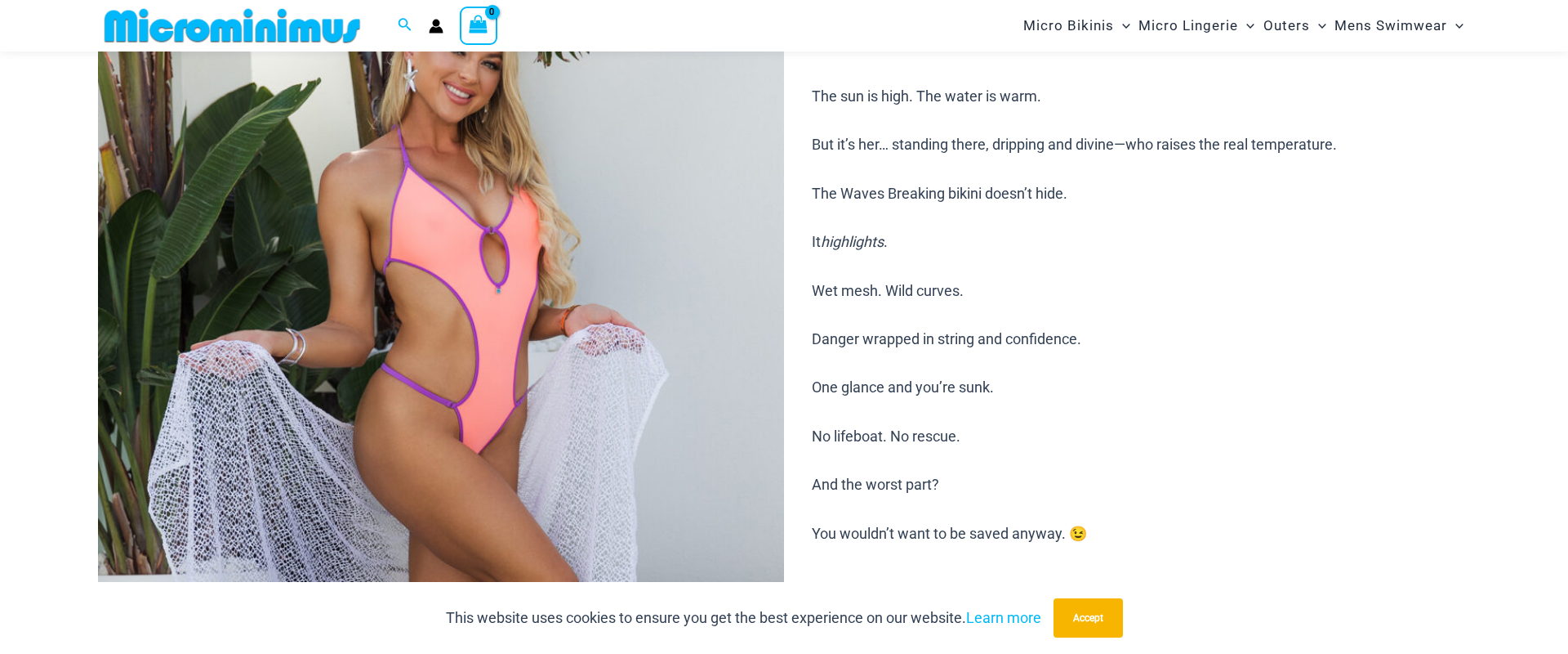
scroll to position [229, 0]
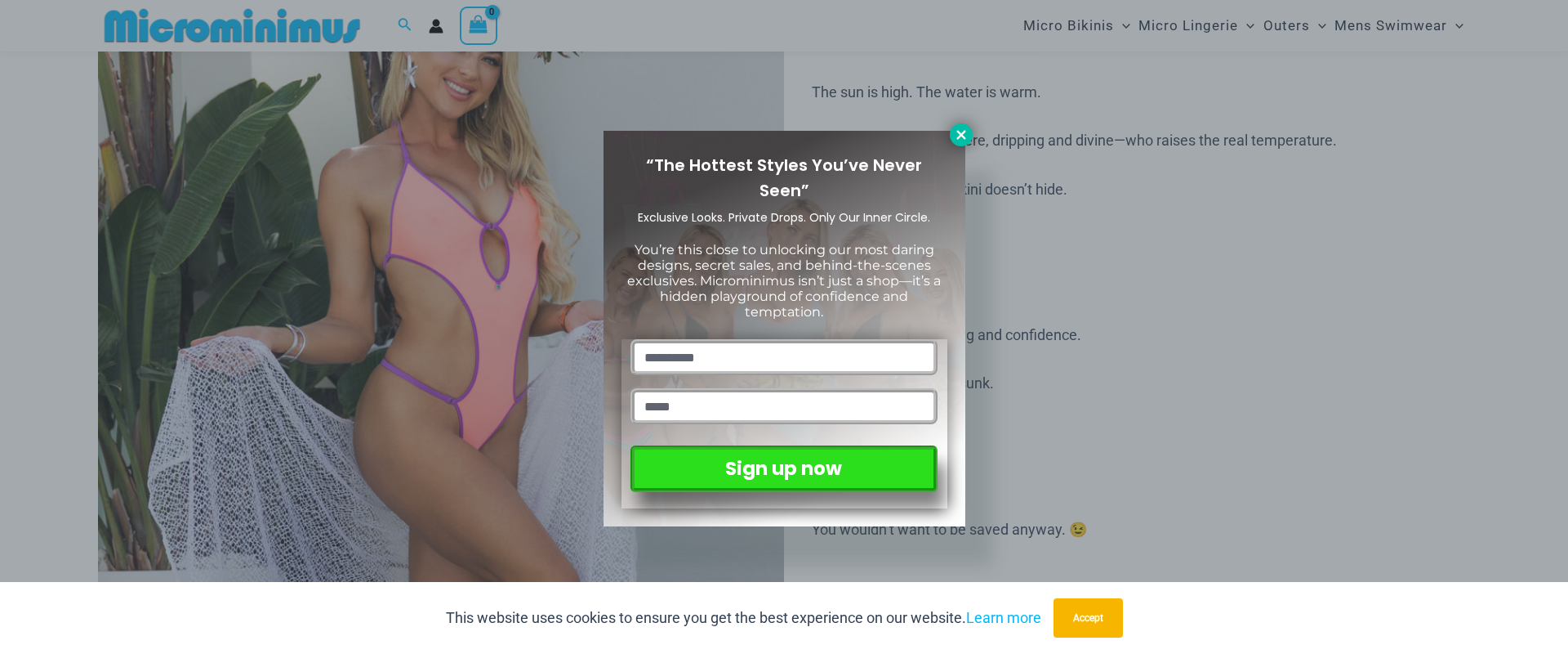
click at [961, 138] on icon at bounding box center [961, 135] width 15 height 15
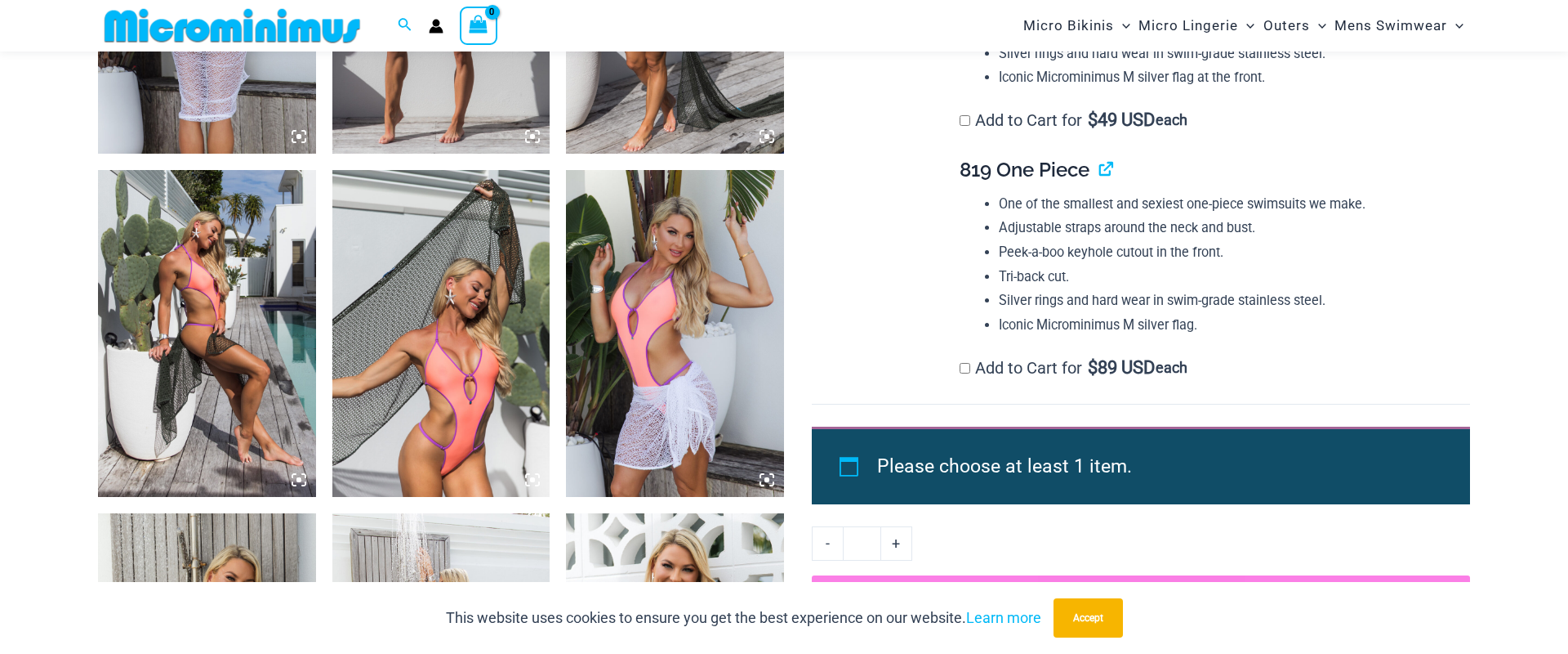
scroll to position [1373, 0]
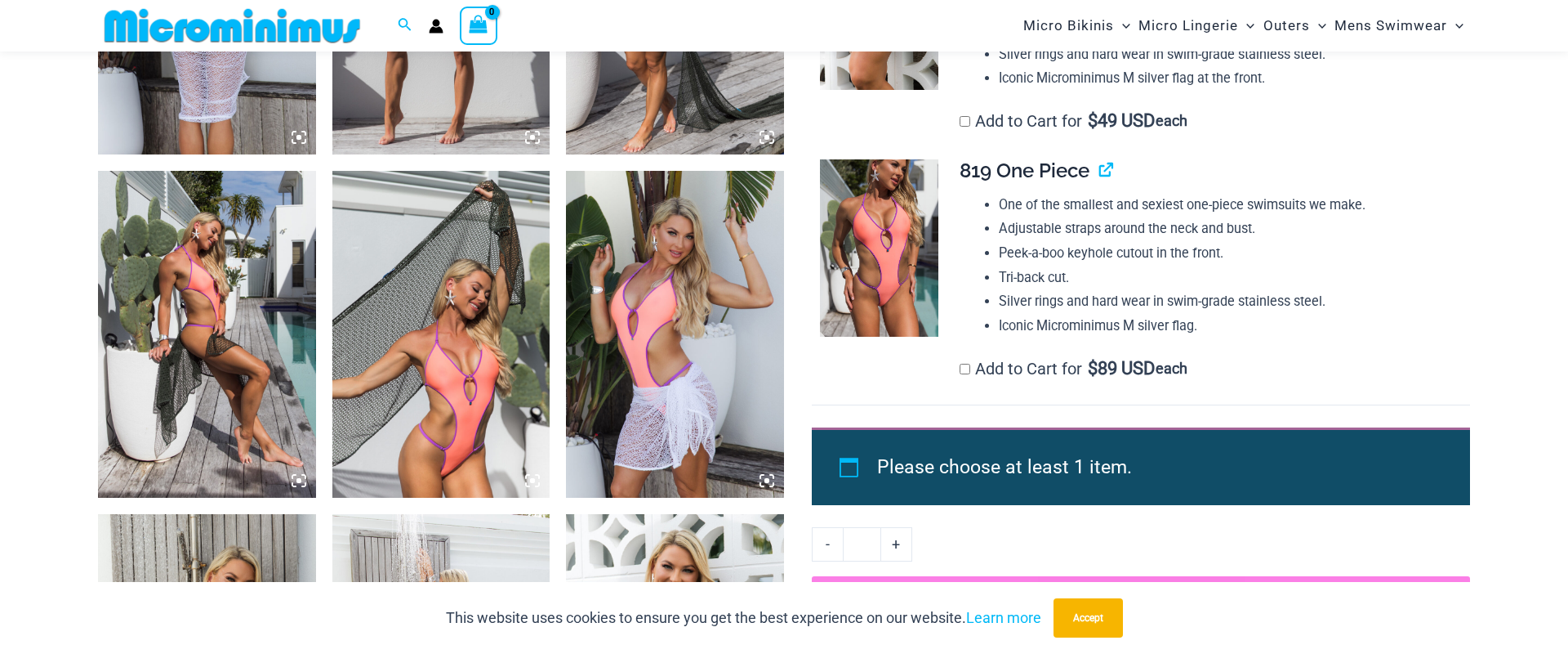
click at [868, 90] on img at bounding box center [878, 1] width 118 height 178
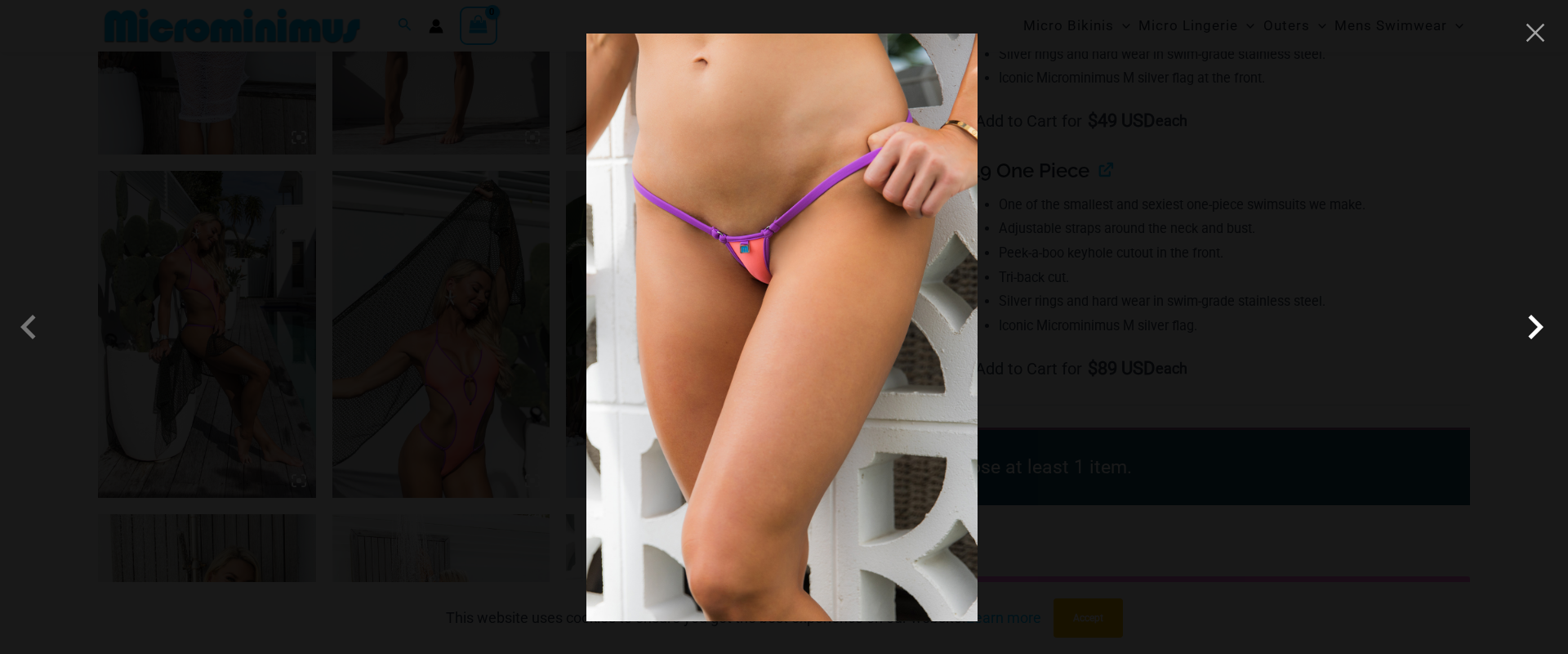
click at [1536, 324] on span at bounding box center [1535, 327] width 49 height 49
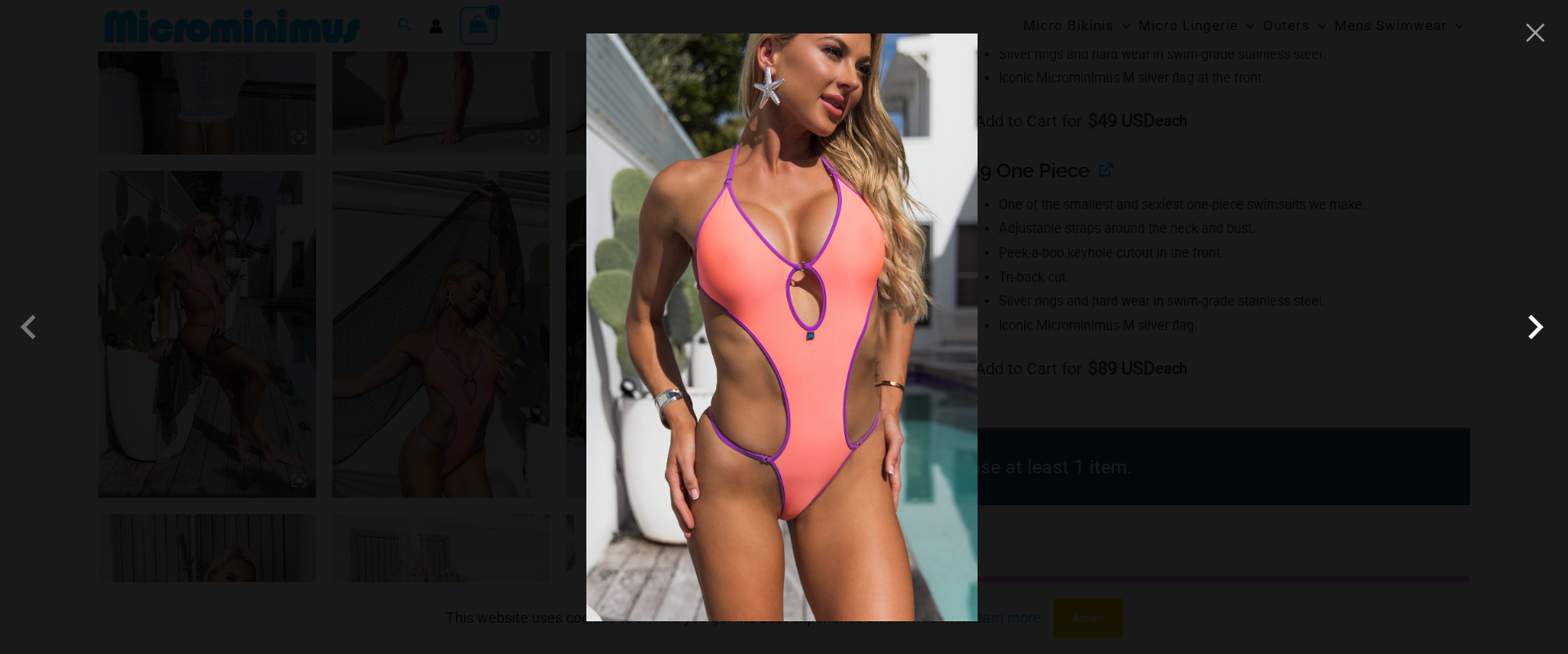
click at [1536, 325] on span at bounding box center [1535, 327] width 49 height 49
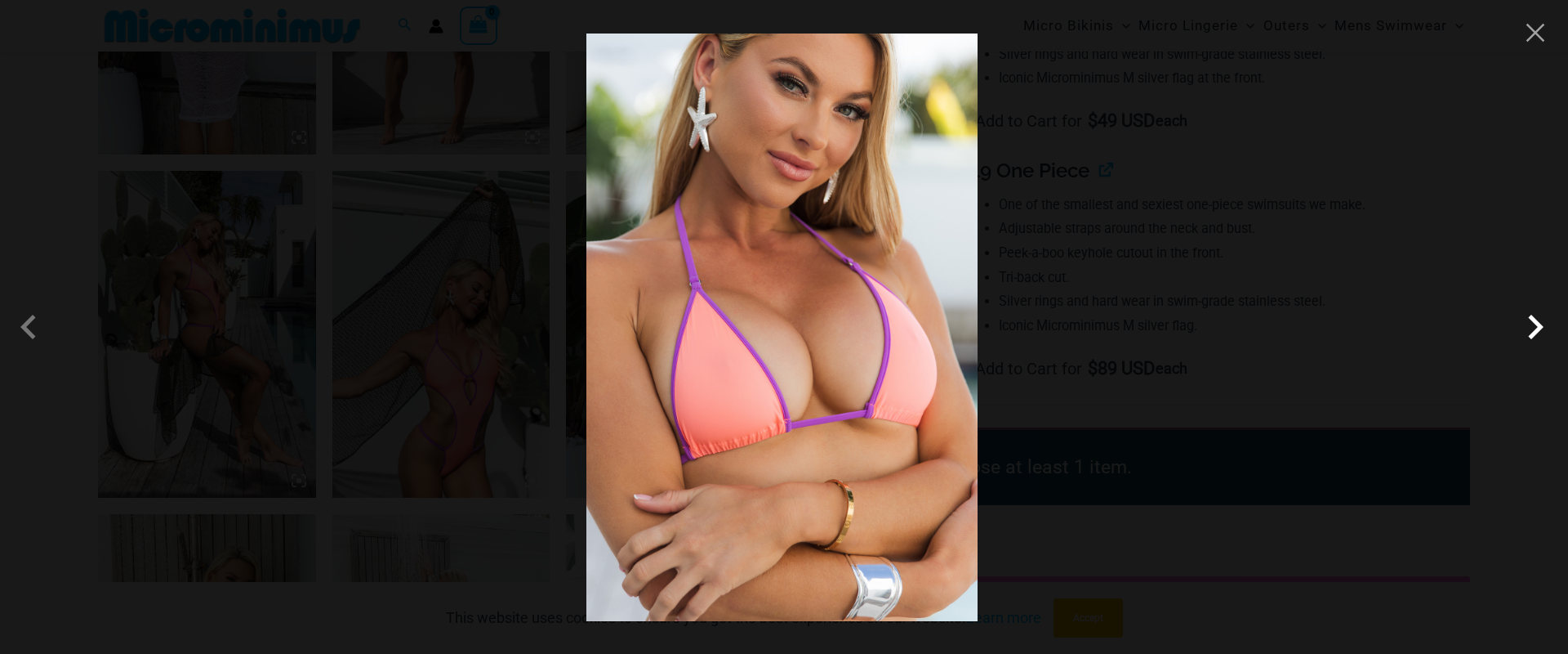
click at [1536, 325] on span at bounding box center [1535, 327] width 49 height 49
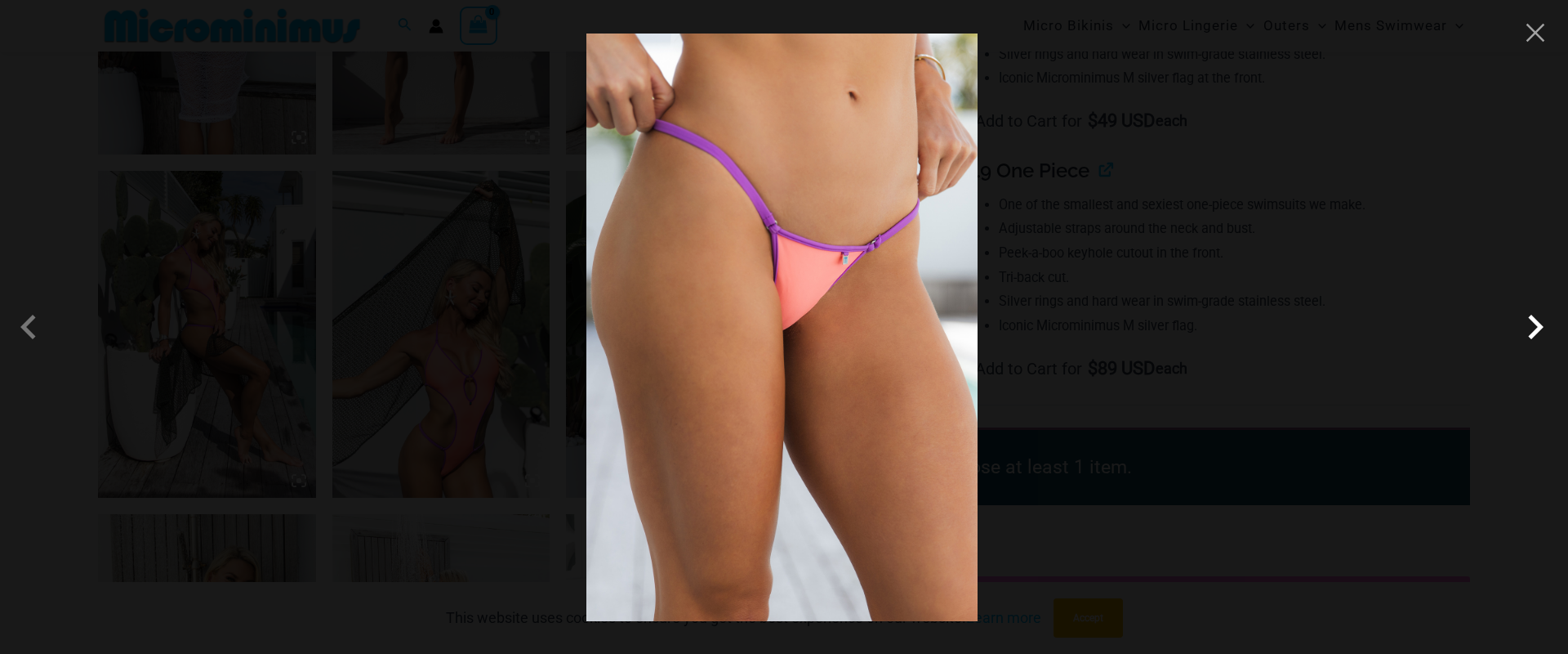
click at [1536, 325] on span at bounding box center [1535, 327] width 49 height 49
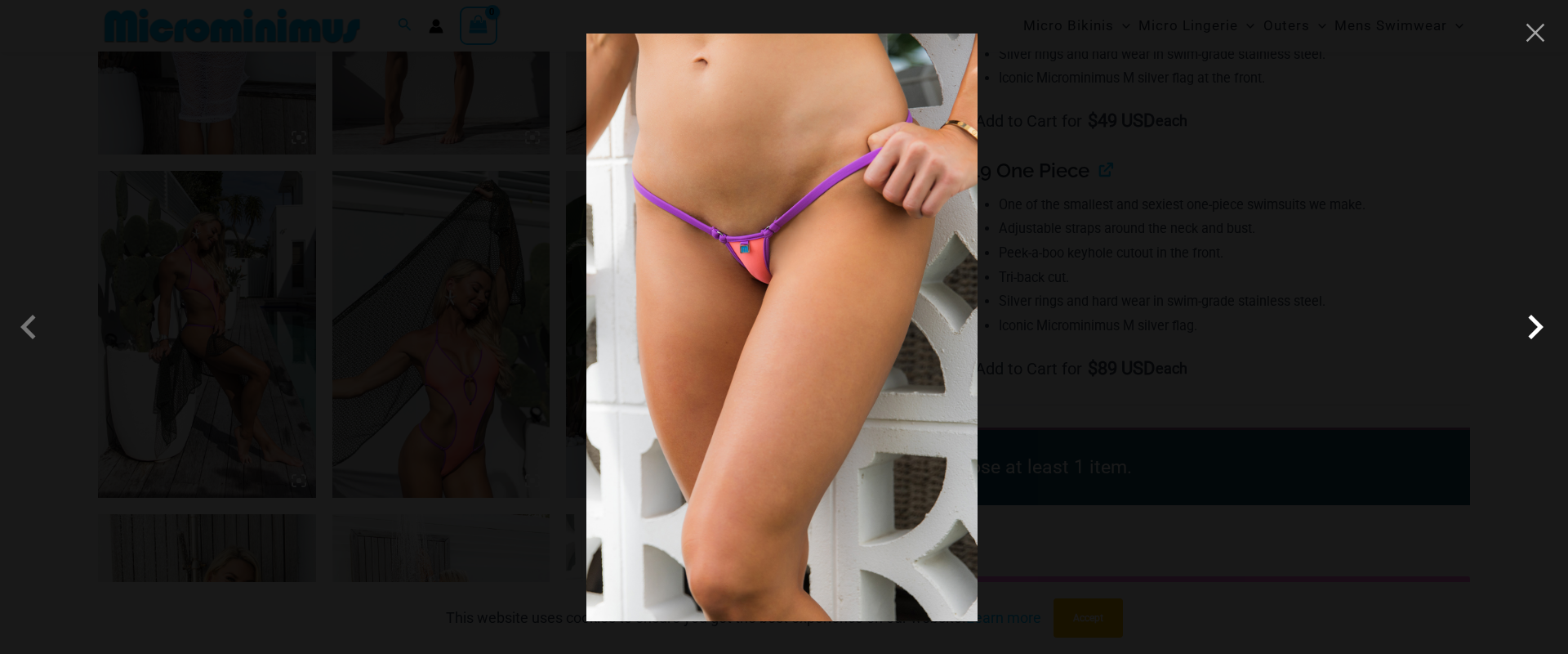
click at [1536, 325] on span at bounding box center [1535, 327] width 49 height 49
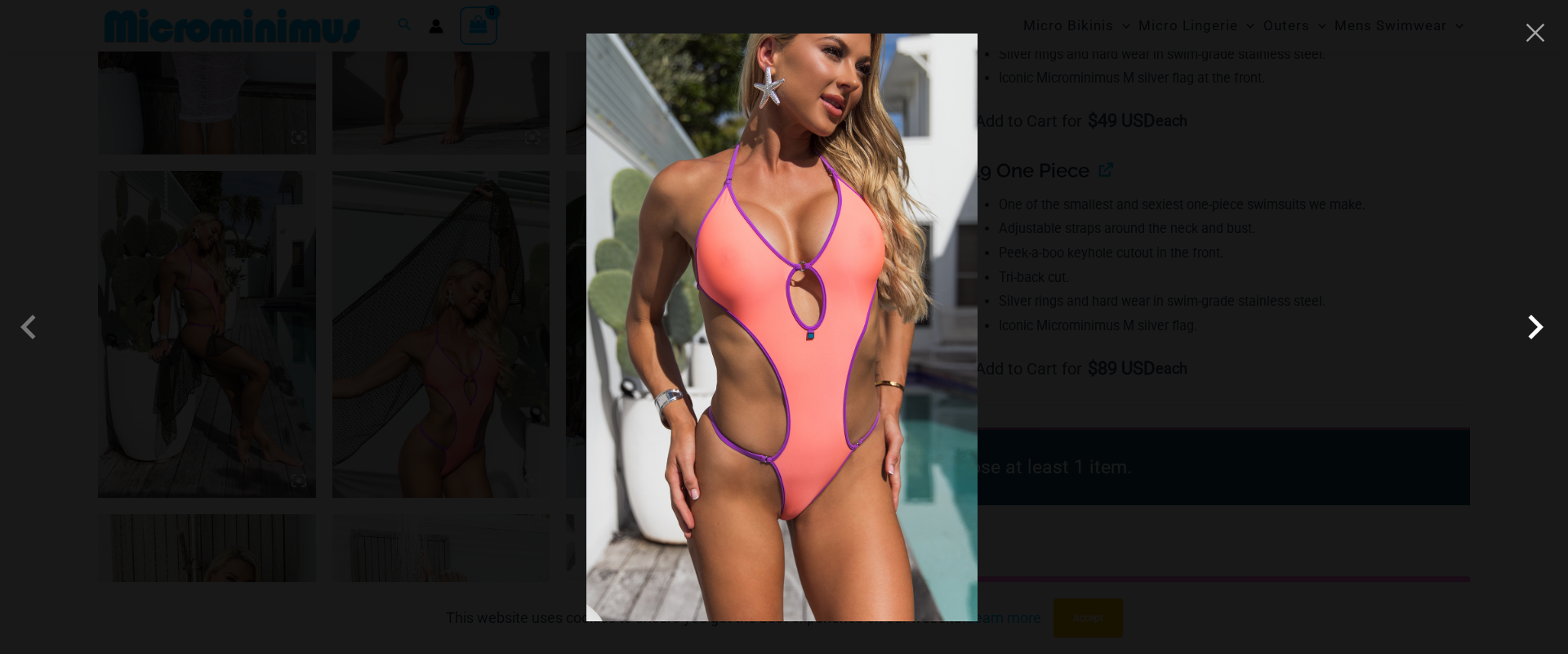
click at [1536, 325] on span at bounding box center [1535, 327] width 49 height 49
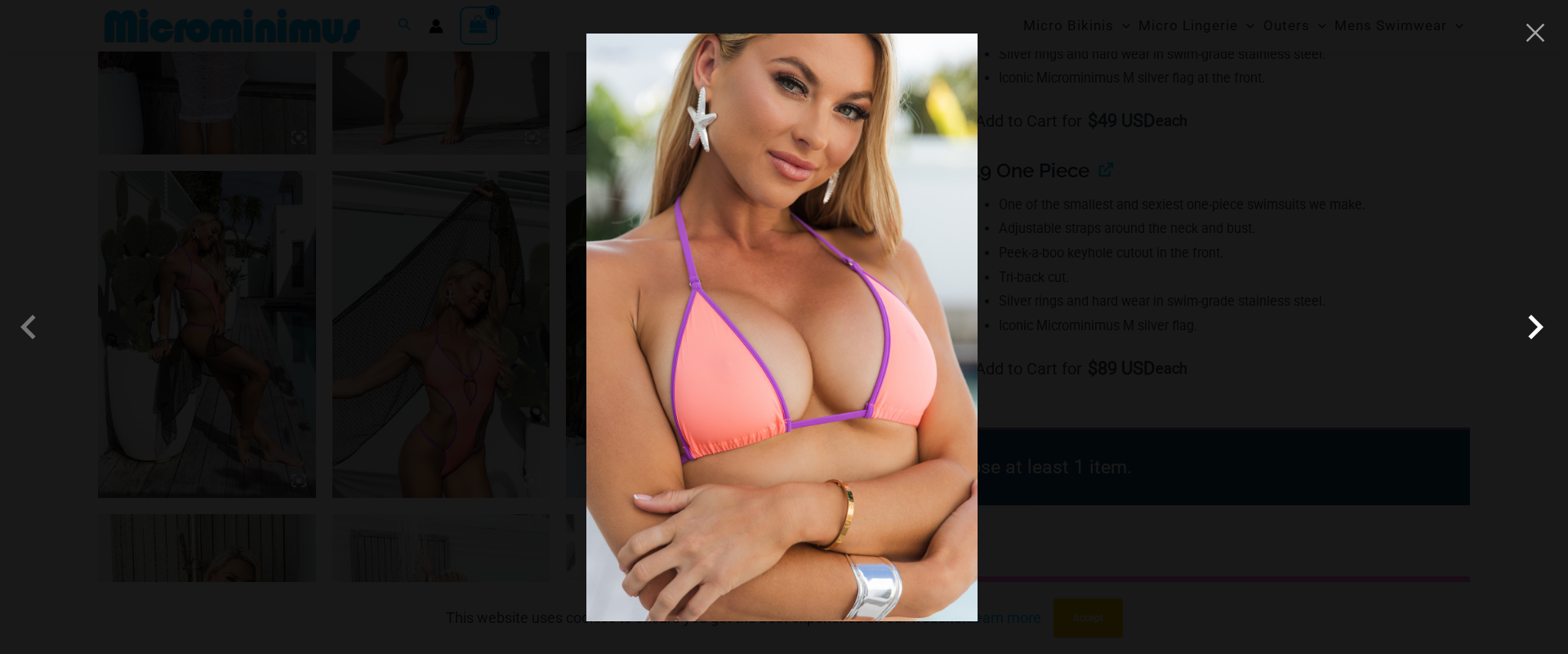
click at [1536, 325] on span at bounding box center [1535, 327] width 49 height 49
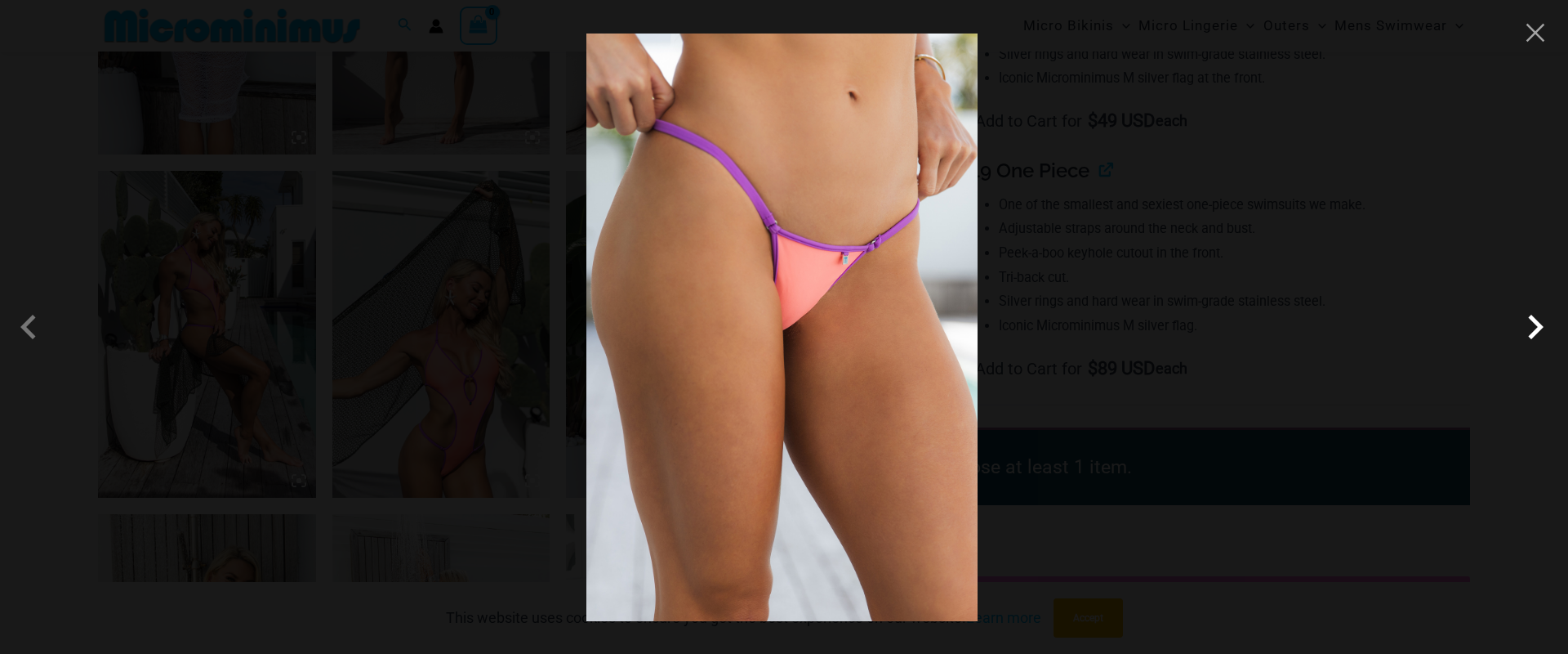
click at [1536, 325] on span at bounding box center [1535, 327] width 49 height 49
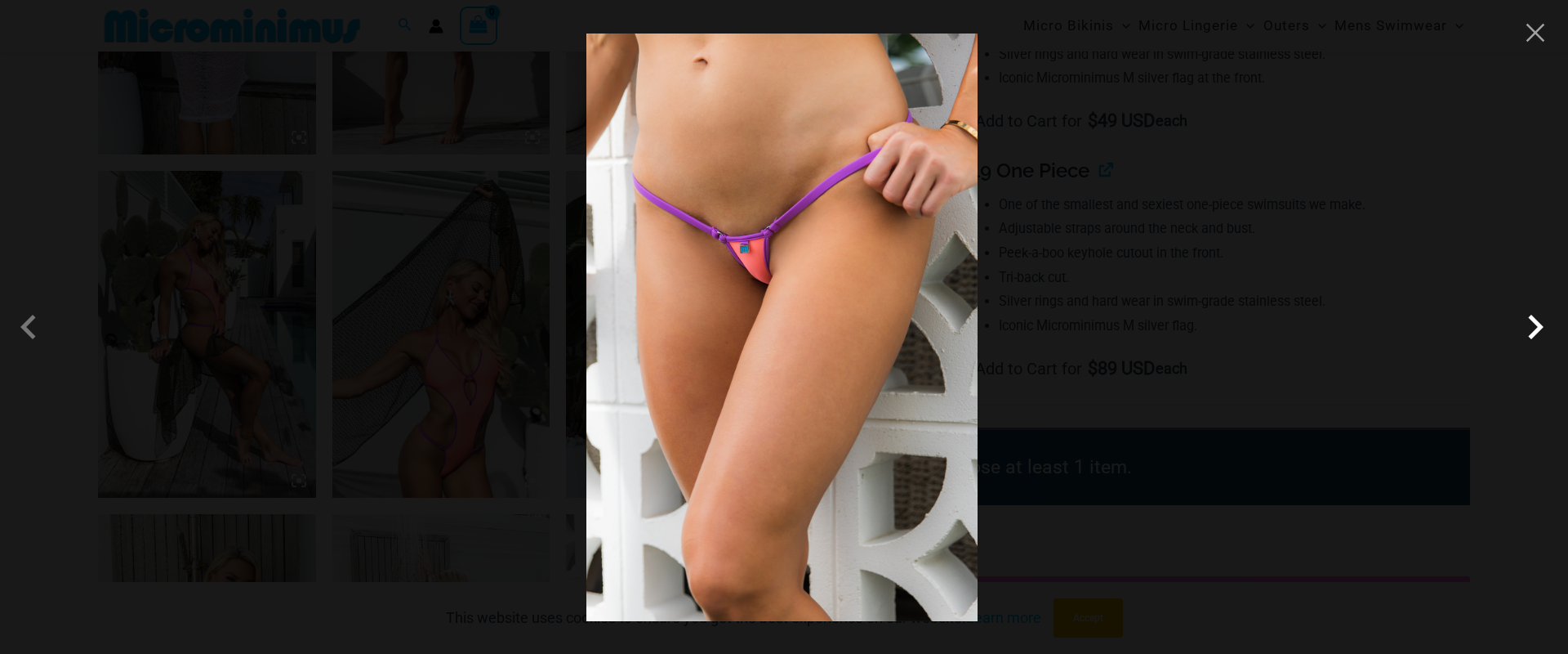
click at [1536, 324] on span at bounding box center [1535, 327] width 49 height 49
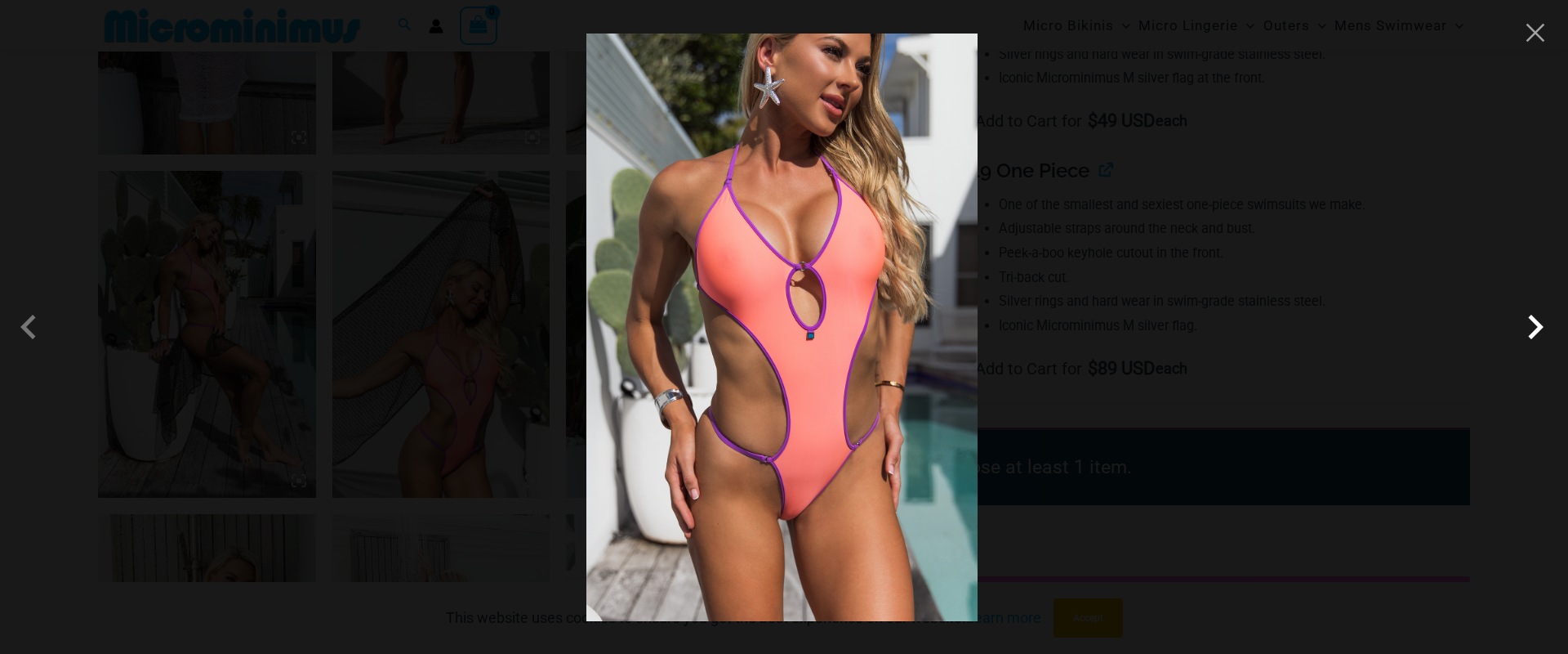
click at [1536, 324] on span at bounding box center [1535, 327] width 49 height 49
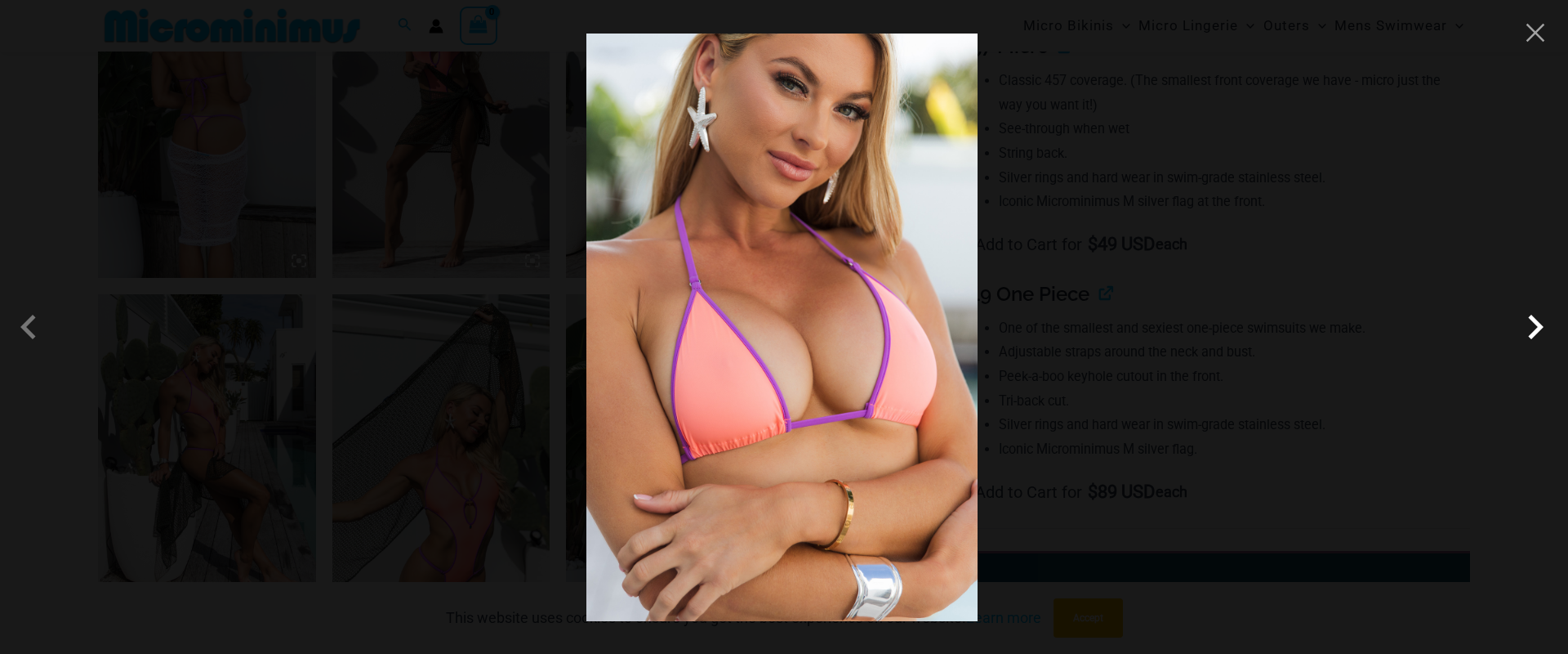
scroll to position [1237, 0]
click at [1534, 29] on button "Close" at bounding box center [1535, 32] width 24 height 24
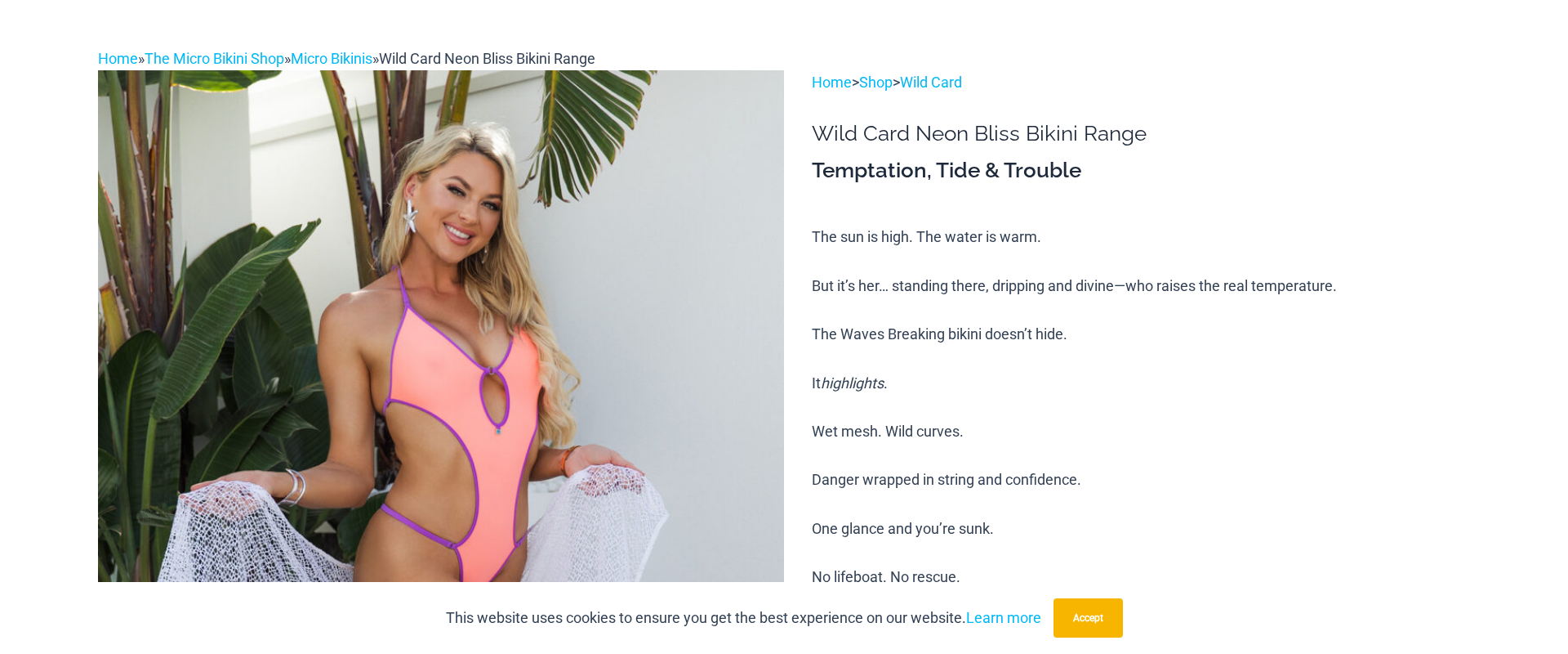
scroll to position [0, 0]
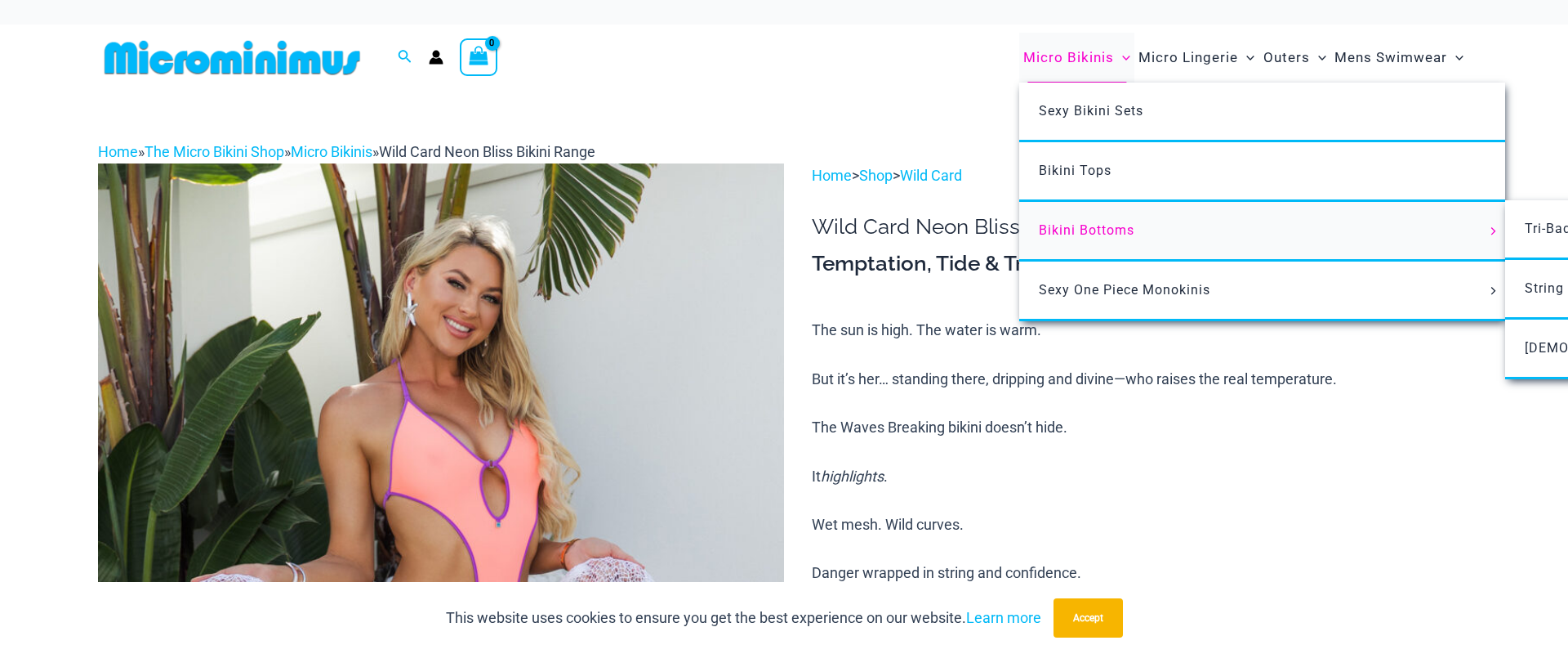
click at [1039, 238] on span "Bikini Bottoms" at bounding box center [1086, 230] width 96 height 15
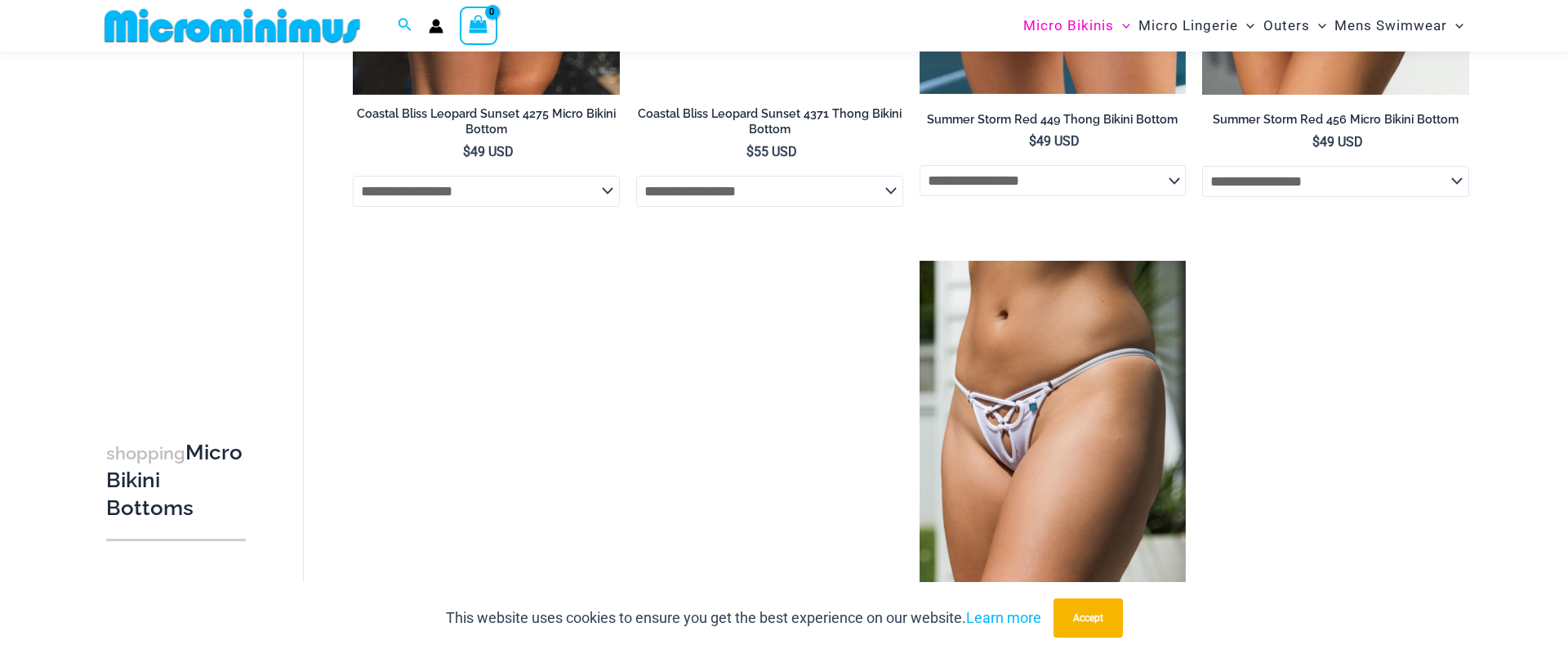
scroll to position [1654, 0]
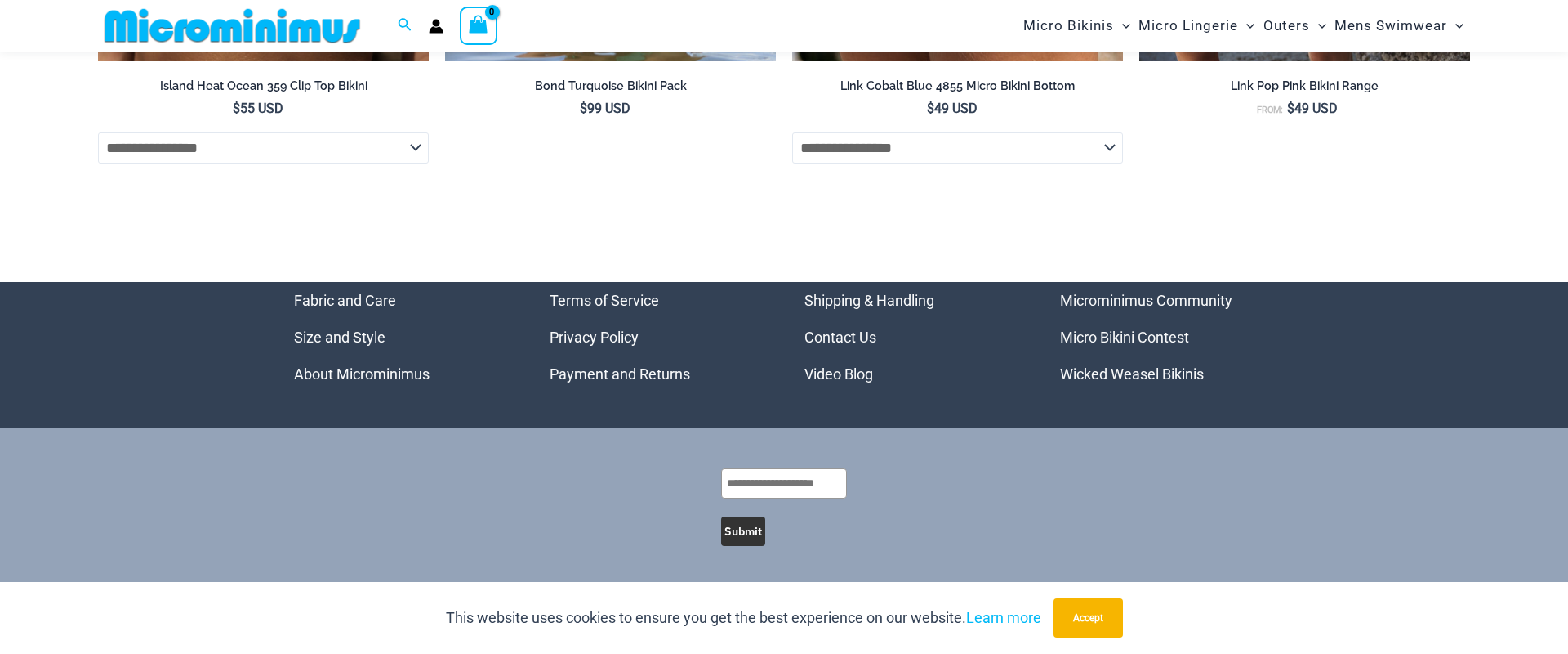
scroll to position [6352, 0]
click at [1160, 328] on link "Micro Bikini Contest" at bounding box center [1125, 337] width 129 height 17
